Goal: Transaction & Acquisition: Purchase product/service

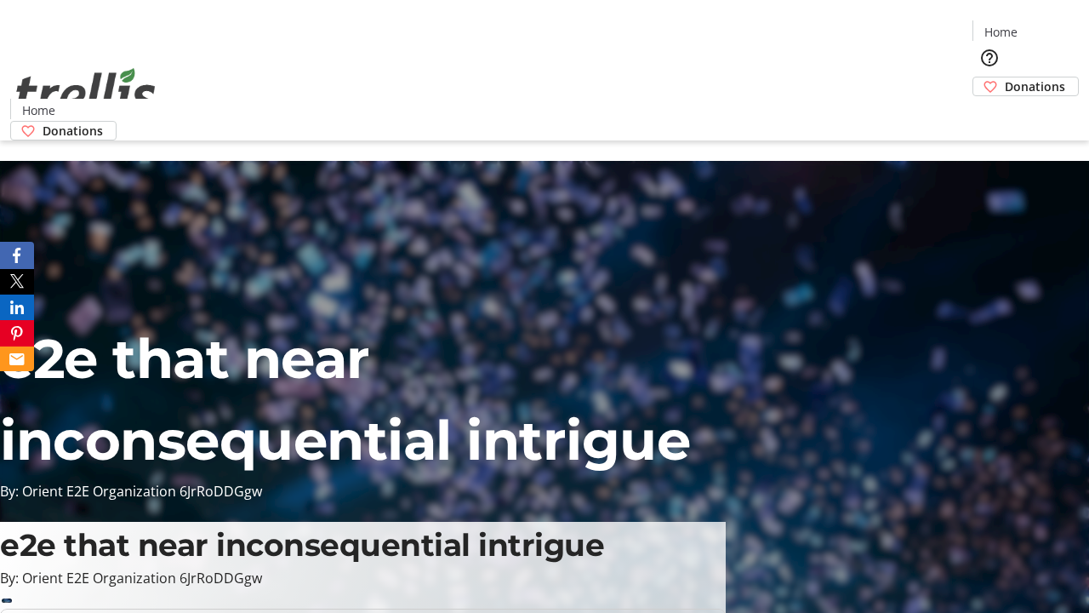
click at [1005, 77] on span "Donations" at bounding box center [1035, 86] width 60 height 18
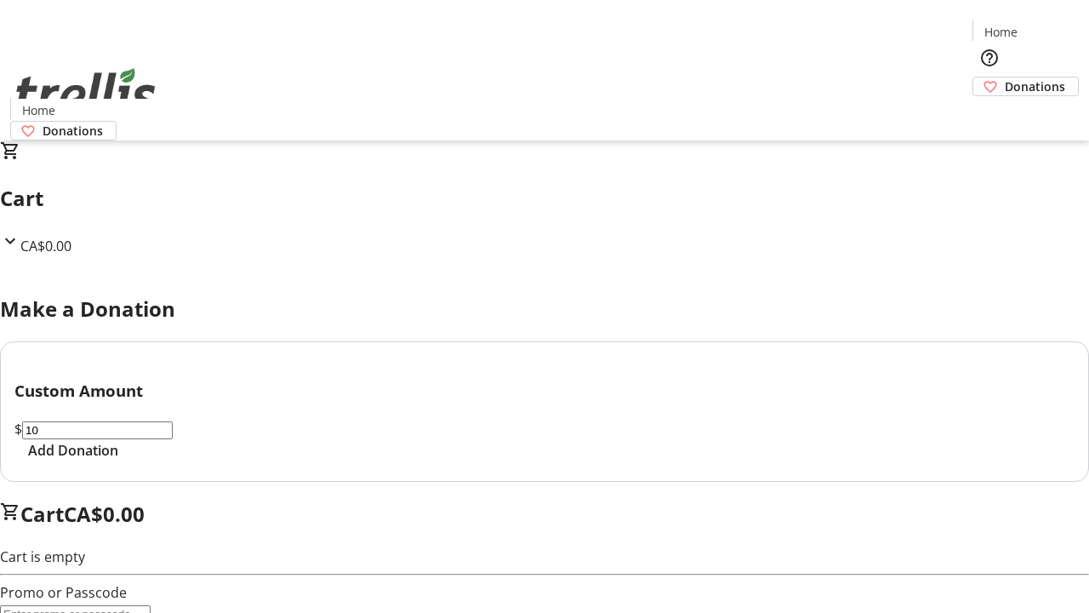
click at [118, 460] on span "Add Donation" at bounding box center [73, 450] width 90 height 20
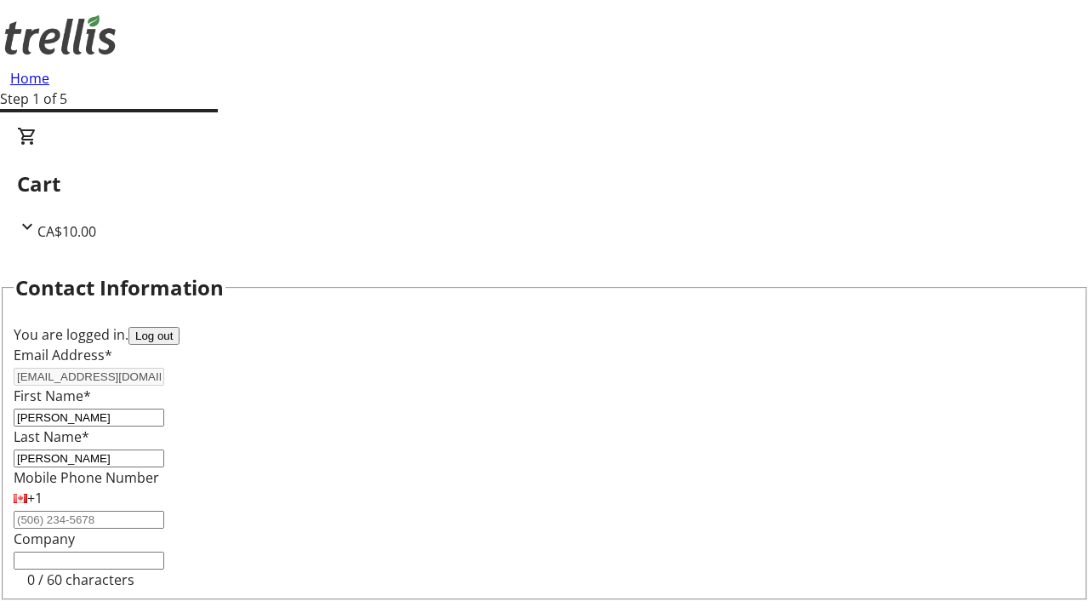
scroll to position [228, 0]
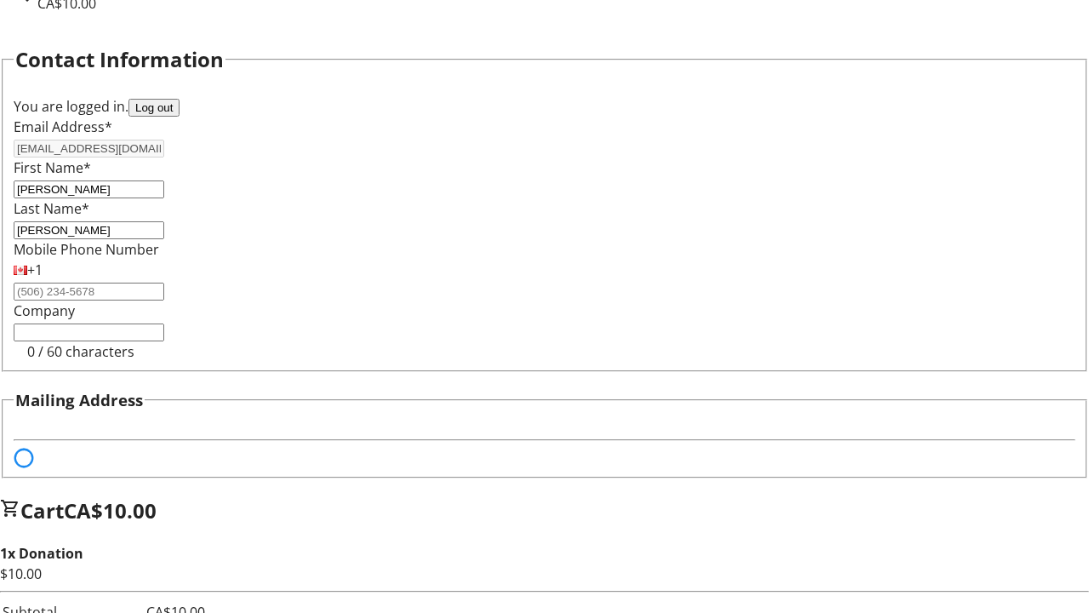
select select "BC"
select select "CA"
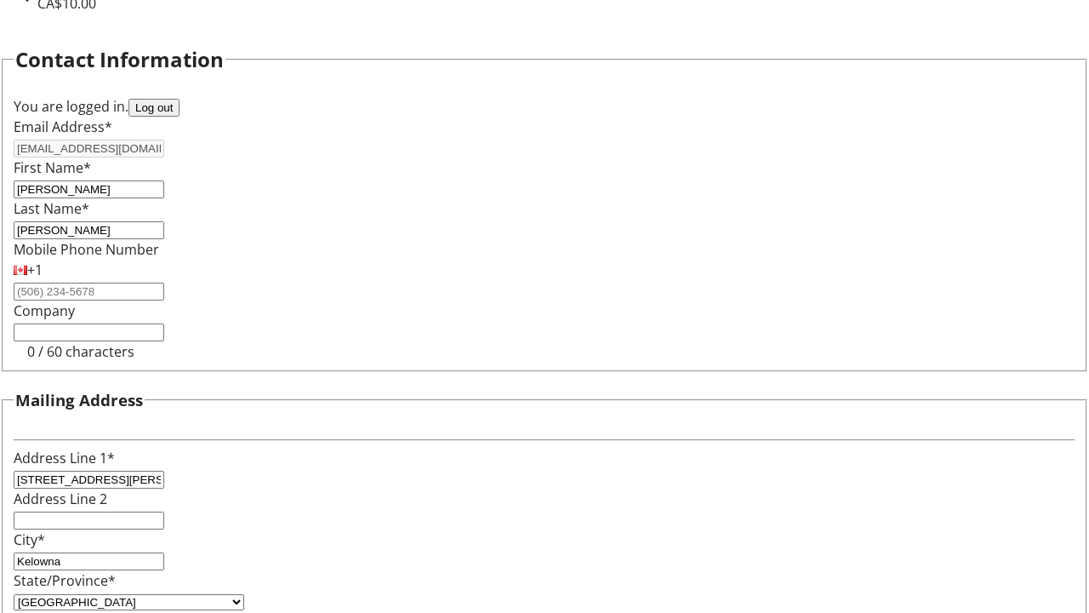
type input "V1Y 0C2"
